Goal: Find specific page/section: Find specific page/section

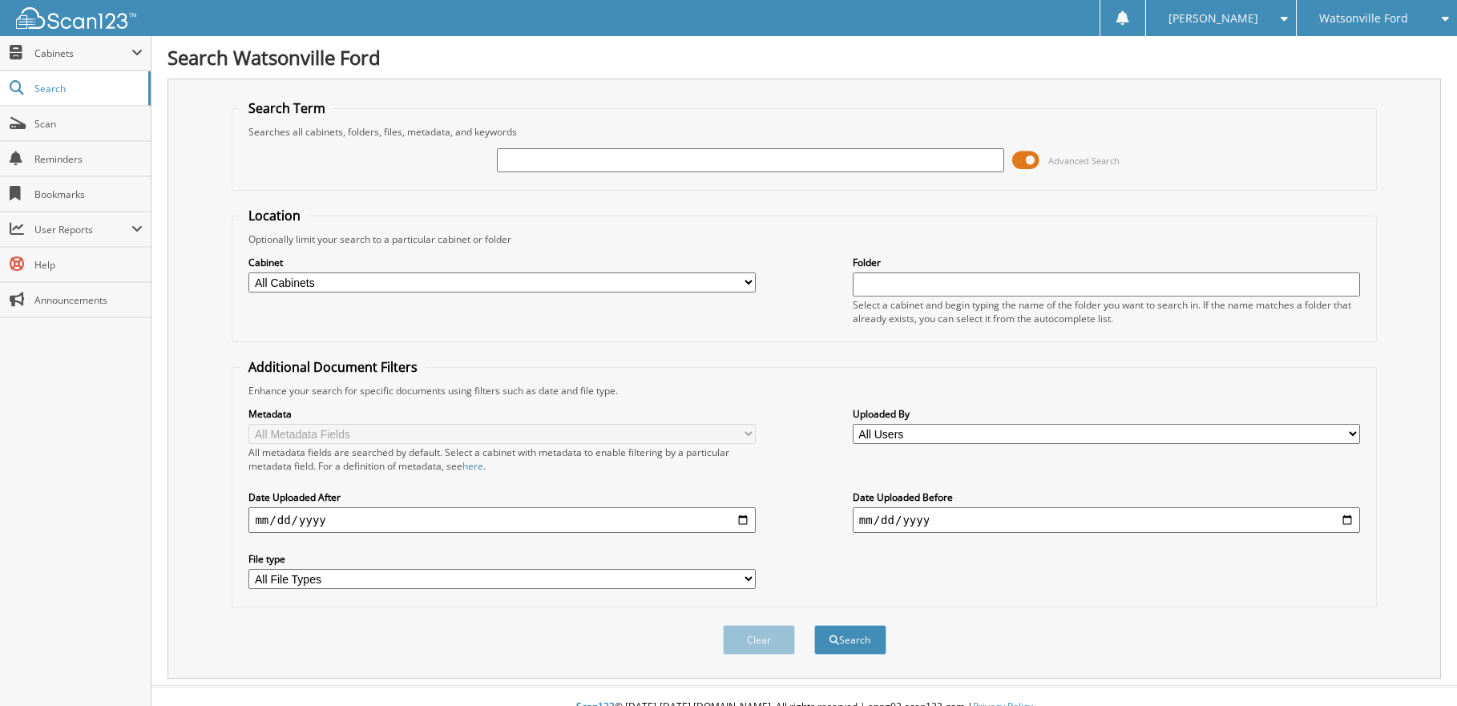
click at [546, 153] on input "text" at bounding box center [750, 160] width 507 height 24
type input "178239"
click at [814, 625] on button "Search" at bounding box center [850, 640] width 72 height 30
click at [853, 638] on button "Search" at bounding box center [850, 640] width 72 height 30
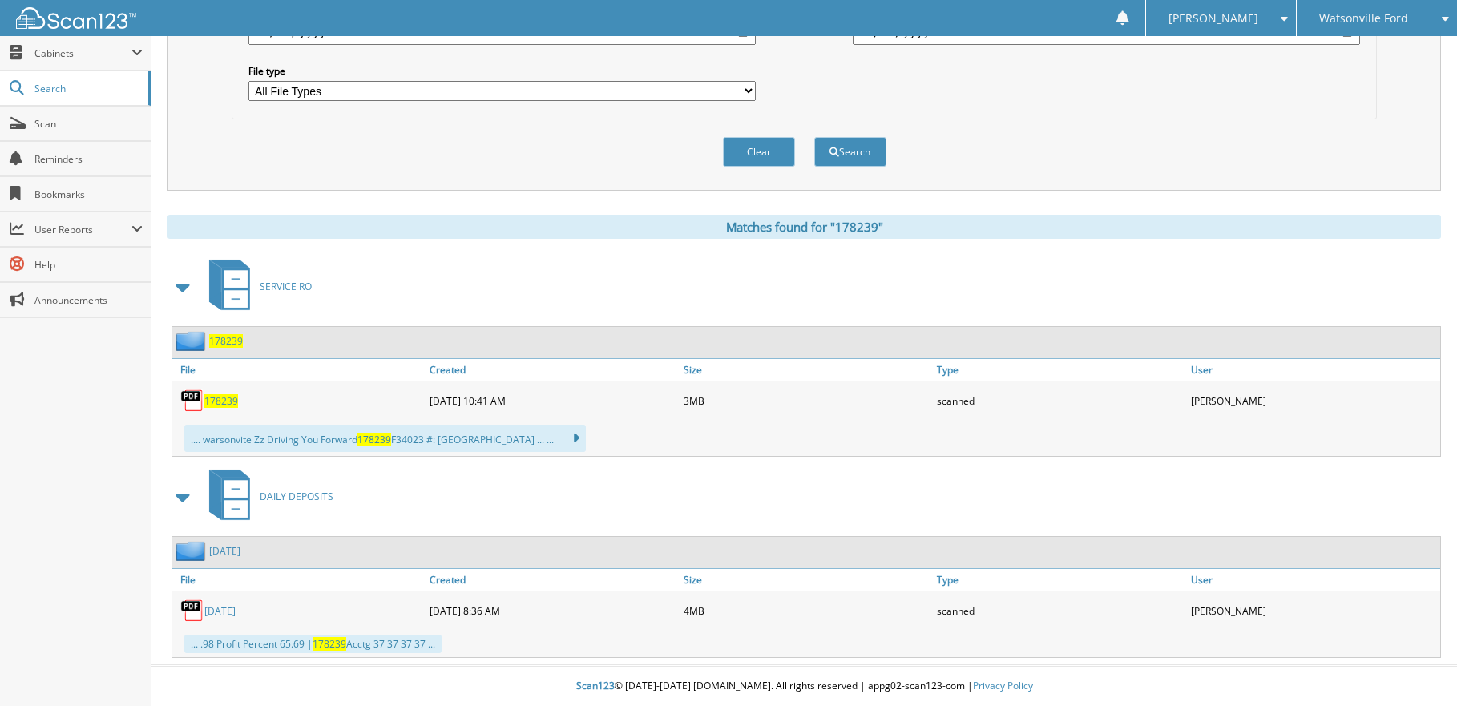
scroll to position [409, 0]
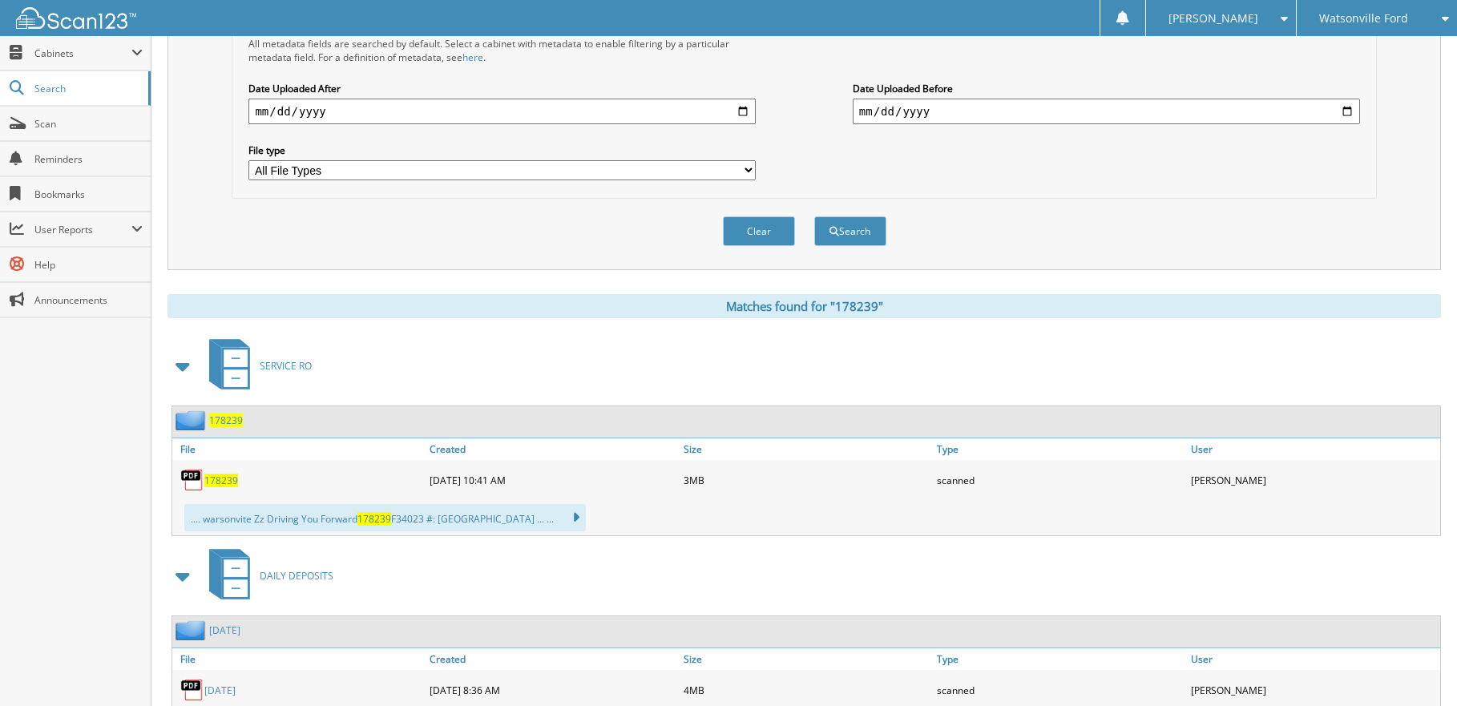
click at [1356, 16] on span "Watsonville Ford" at bounding box center [1363, 19] width 89 height 10
click at [1367, 56] on link "Chevrolet of [GEOGRAPHIC_DATA]" at bounding box center [1377, 57] width 160 height 43
